Goal: Information Seeking & Learning: Learn about a topic

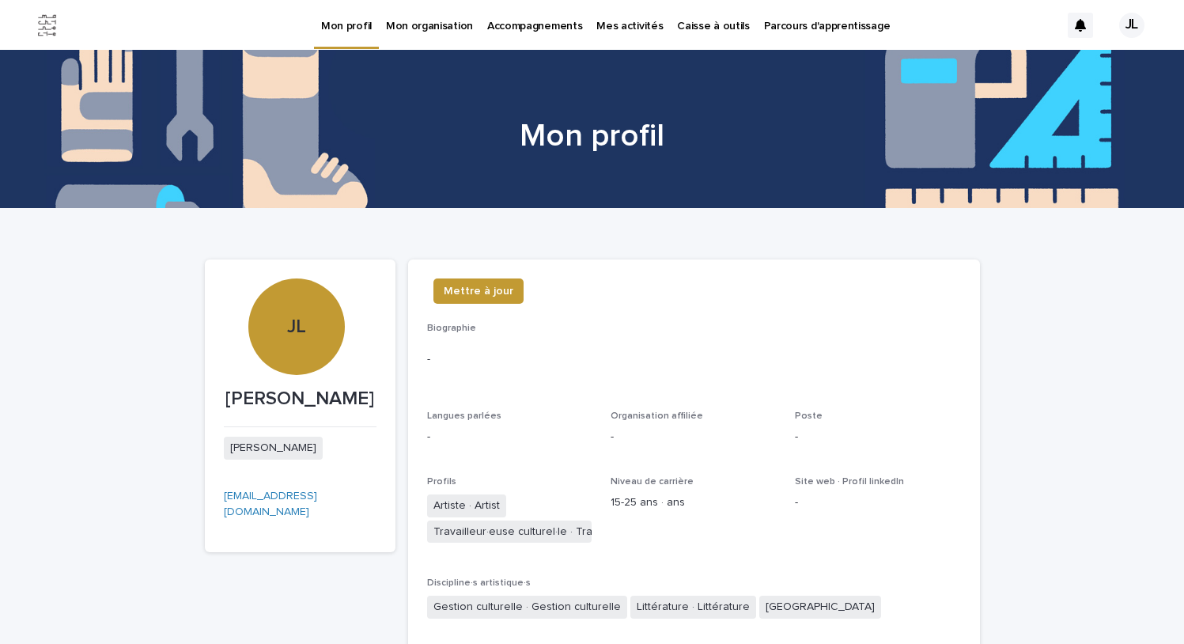
click at [823, 31] on font "Parcours d'apprentissage" at bounding box center [827, 26] width 127 height 11
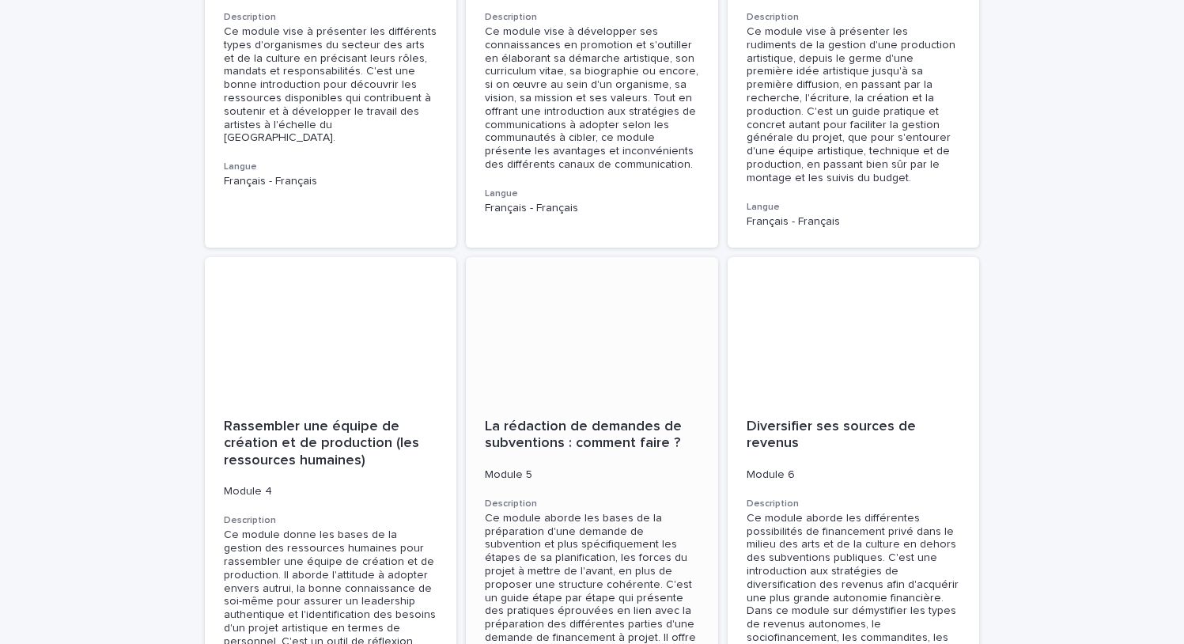
scroll to position [443, 0]
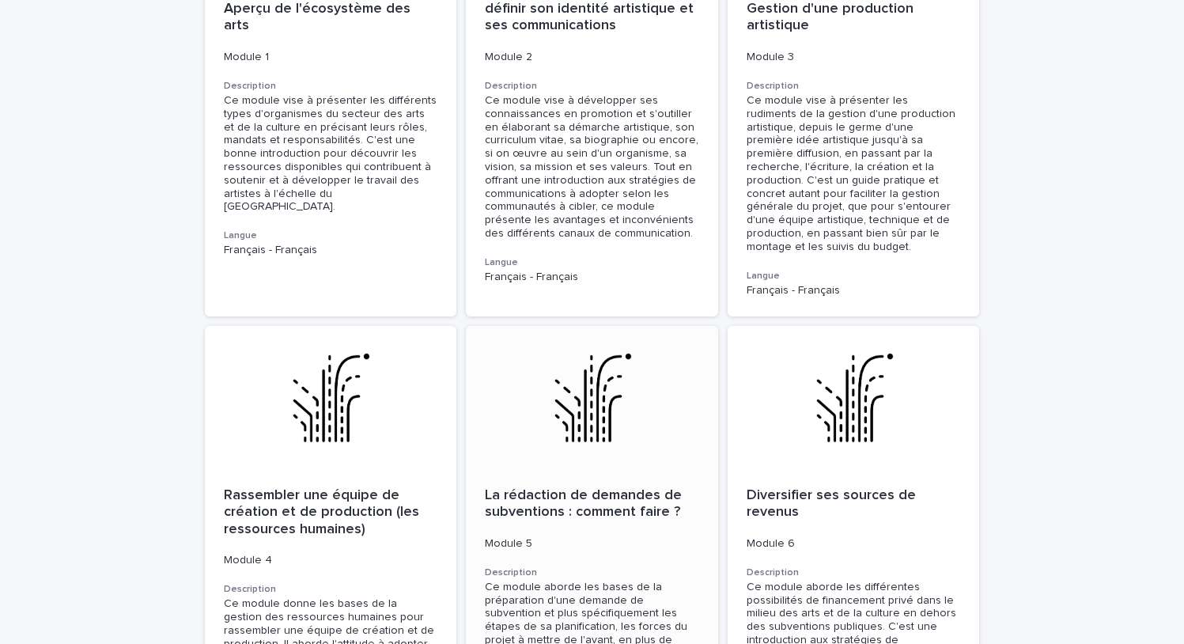
click at [573, 488] on font "La rédaction de demandes de subventions : comment faire ?" at bounding box center [585, 504] width 201 height 32
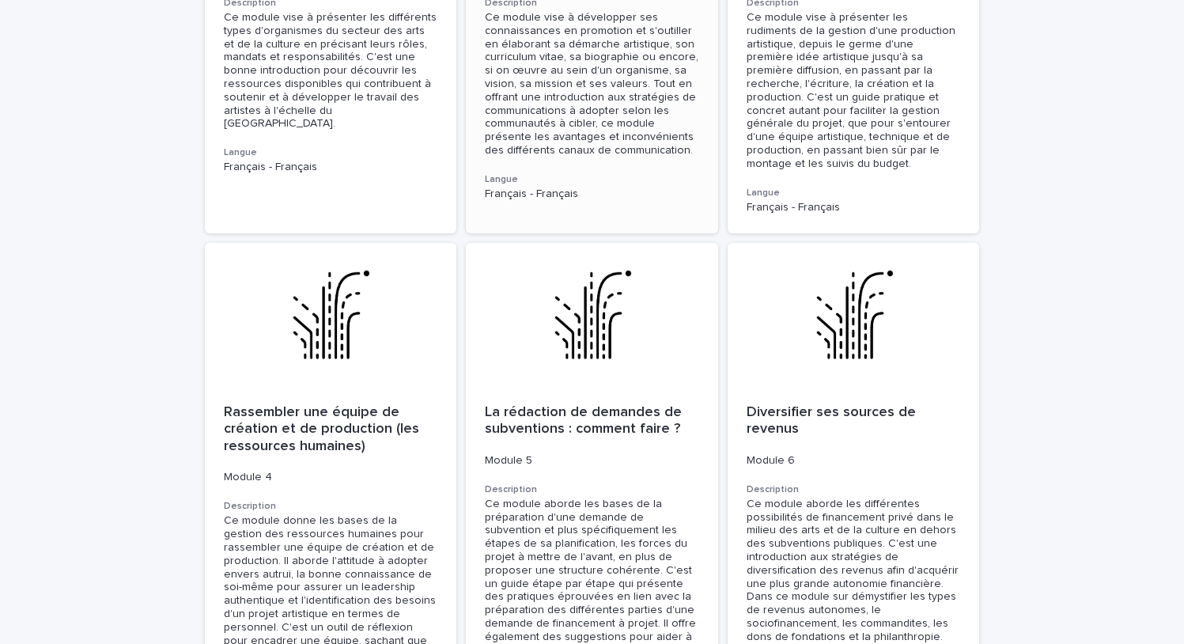
scroll to position [602, 0]
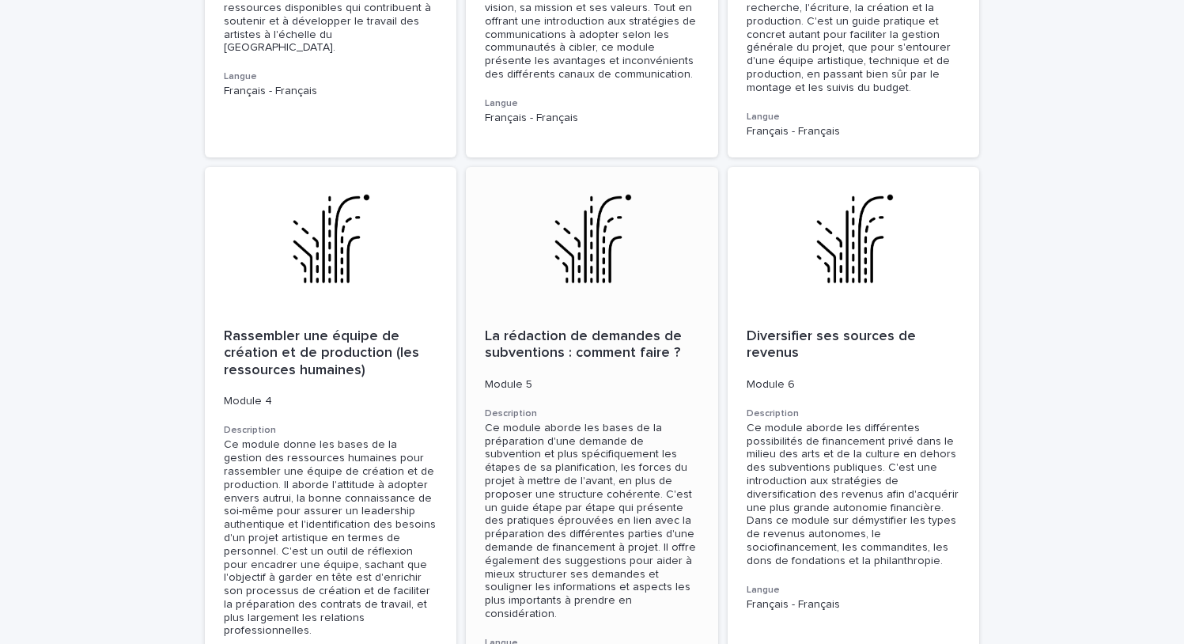
click at [576, 338] on font "La rédaction de demandes de subventions : comment faire ?" at bounding box center [585, 345] width 201 height 32
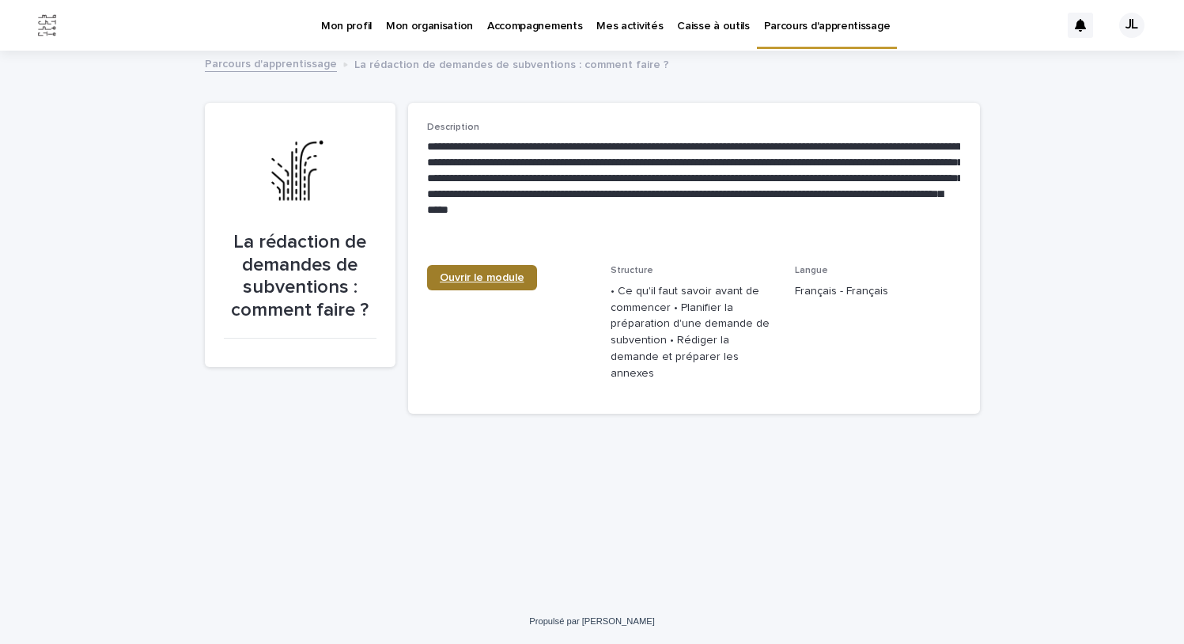
click at [489, 274] on font "Ouvrir le module" at bounding box center [482, 277] width 85 height 11
